Goal: Task Accomplishment & Management: Manage account settings

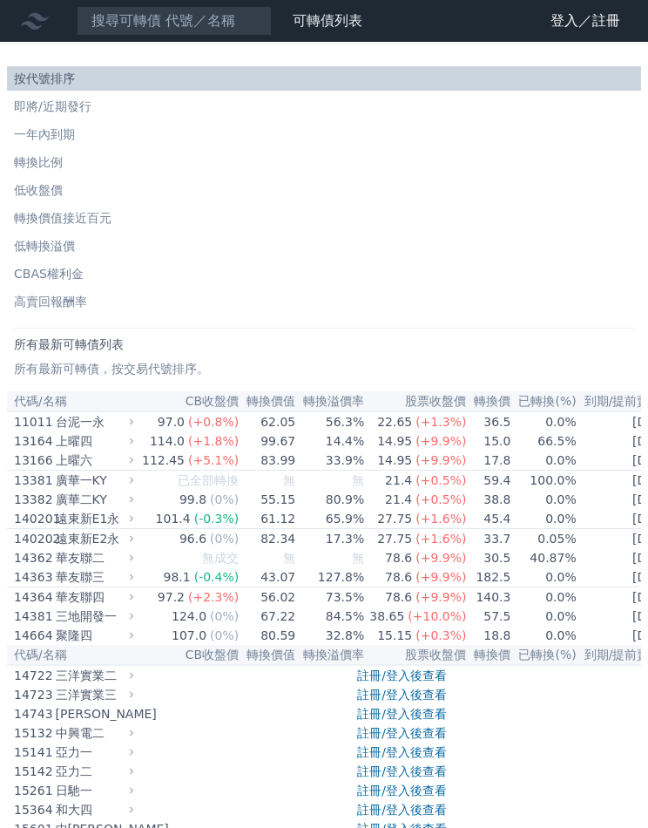
click at [411, 682] on link "註冊/登入後查看" at bounding box center [402, 675] width 90 height 14
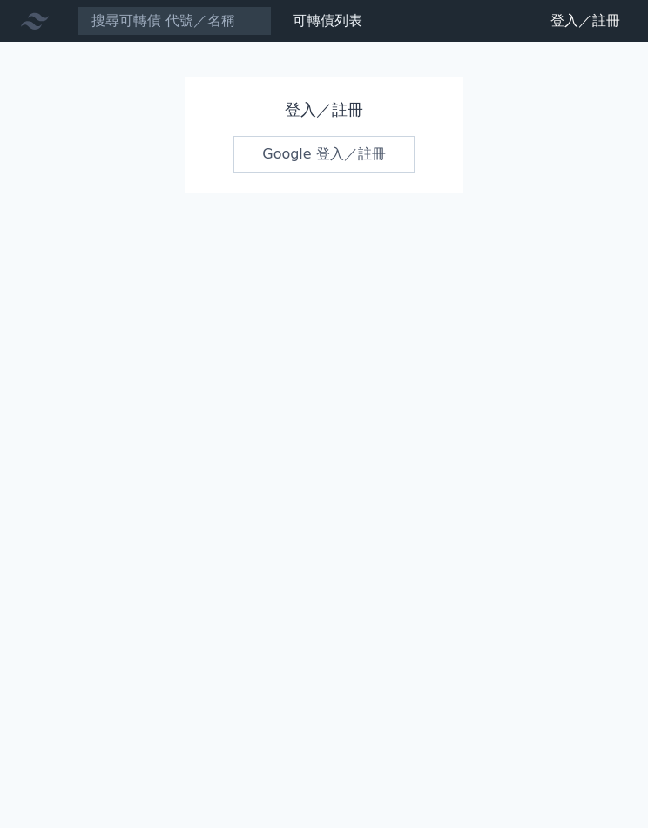
click at [342, 168] on link "Google 登入／註冊" at bounding box center [323, 154] width 181 height 37
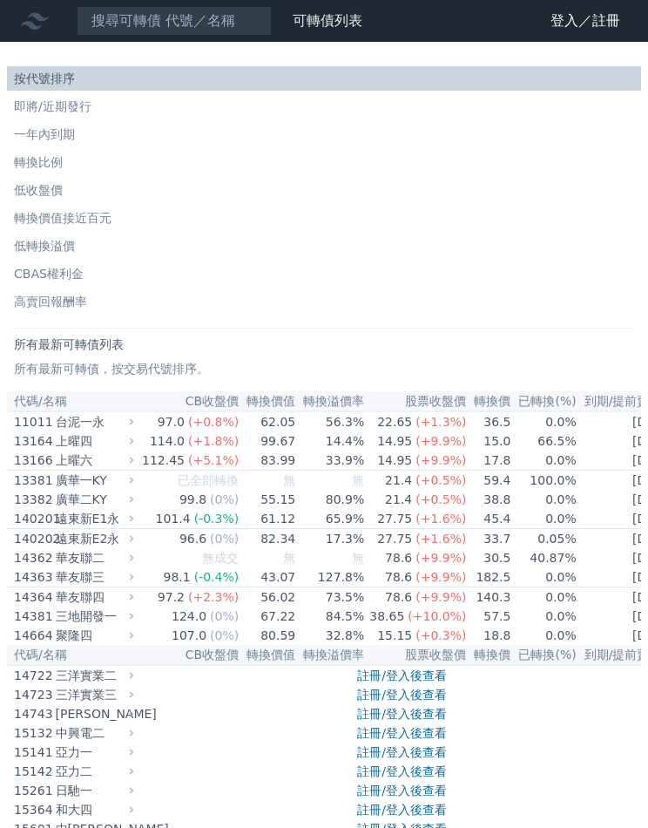
click at [608, 20] on link "登入／註冊" at bounding box center [586, 21] width 98 height 28
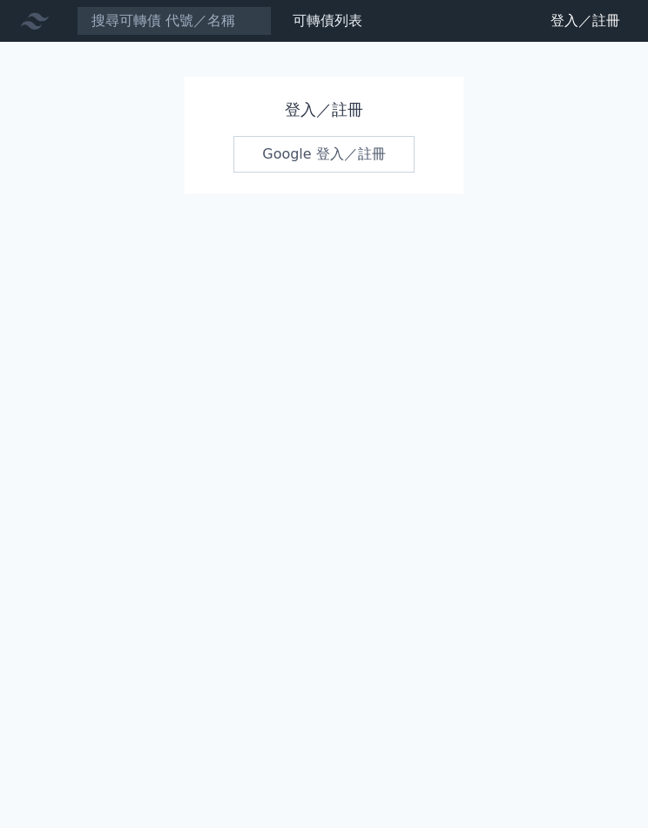
click at [305, 111] on h1 "登入／註冊" at bounding box center [323, 110] width 181 height 24
click at [367, 107] on h1 "登入／註冊" at bounding box center [323, 110] width 181 height 24
click at [352, 115] on h1 "登入／註冊" at bounding box center [323, 110] width 181 height 24
click at [375, 105] on h1 "登入／註冊" at bounding box center [323, 110] width 181 height 24
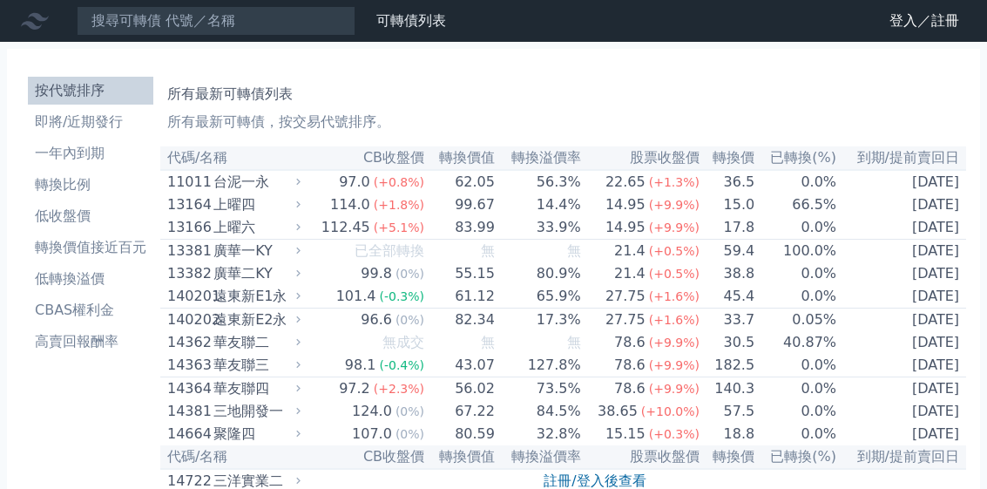
click at [647, 26] on link "登入／註冊" at bounding box center [924, 21] width 98 height 28
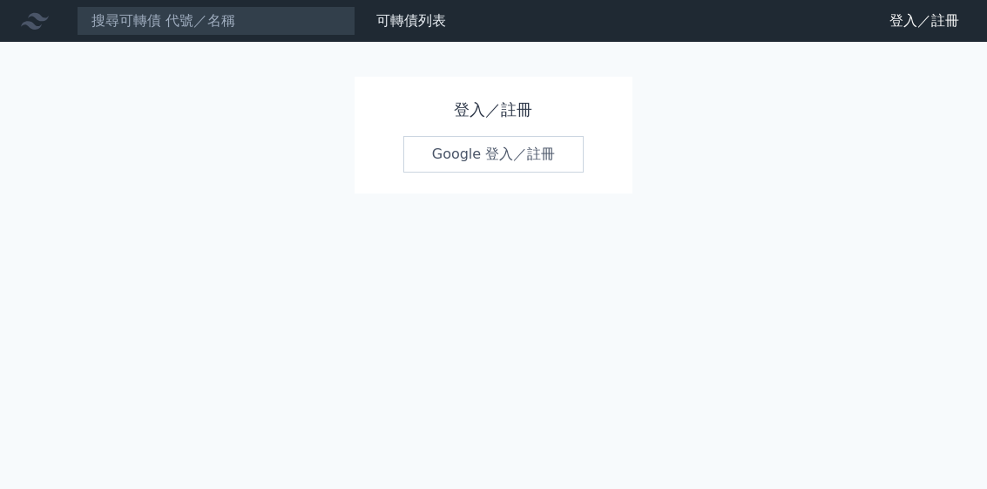
click at [527, 155] on link "Google 登入／註冊" at bounding box center [493, 154] width 181 height 37
